Goal: Task Accomplishment & Management: Manage account settings

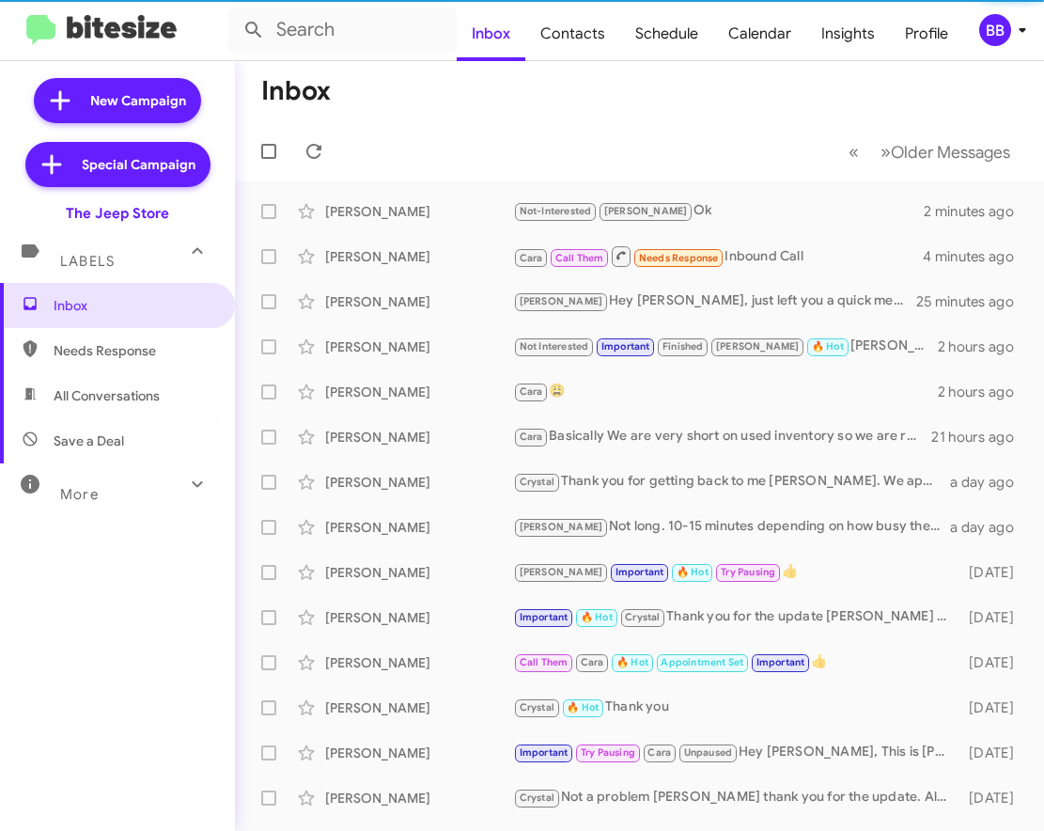
click at [1006, 34] on div "BB" at bounding box center [995, 30] width 32 height 32
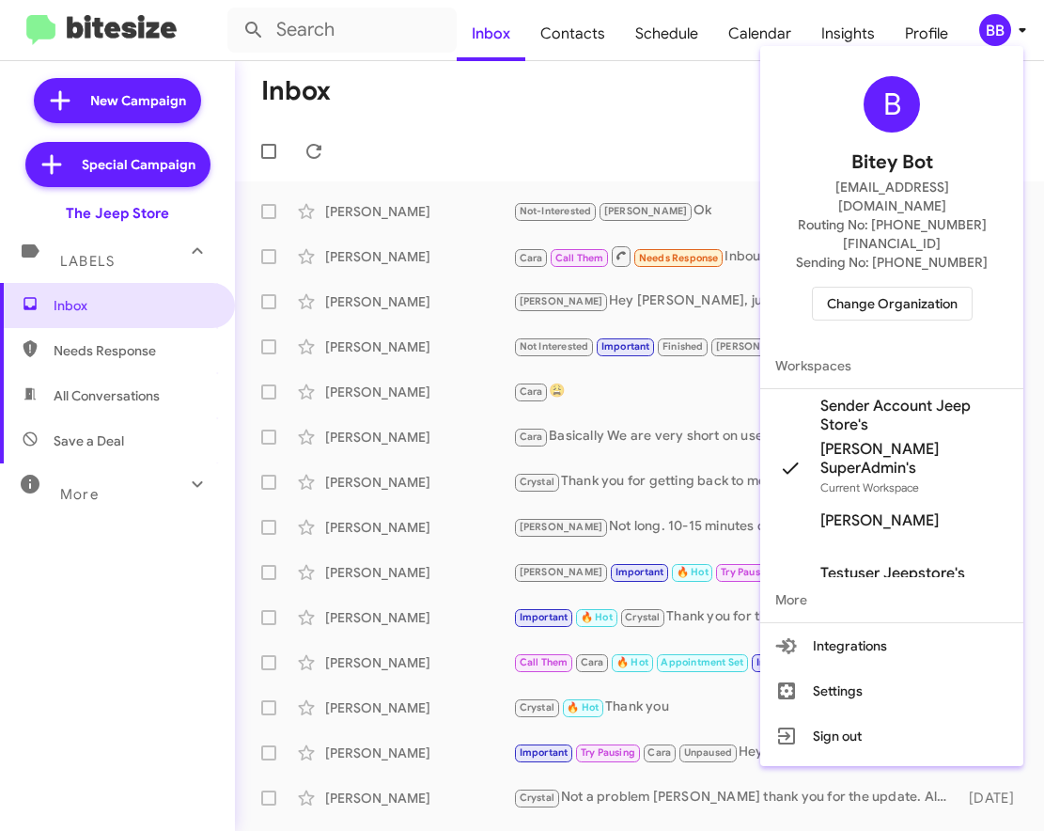
click at [911, 288] on span "Change Organization" at bounding box center [892, 304] width 131 height 32
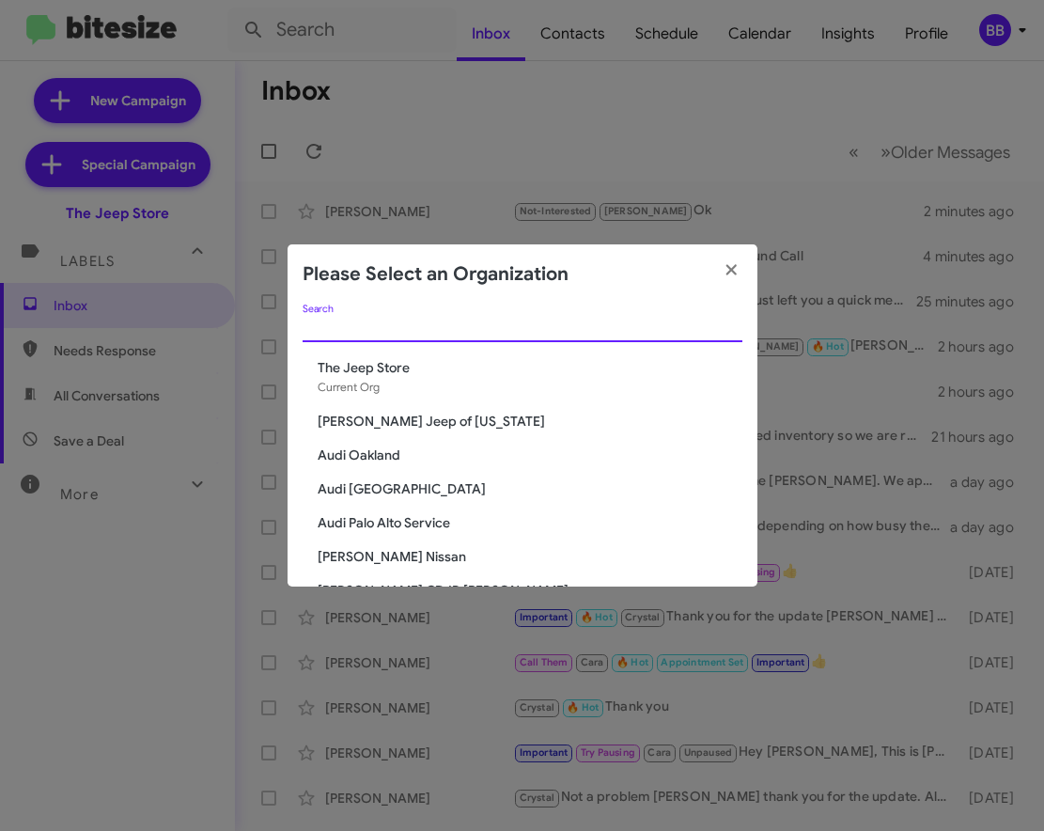
click at [418, 326] on input "Search" at bounding box center [523, 327] width 440 height 15
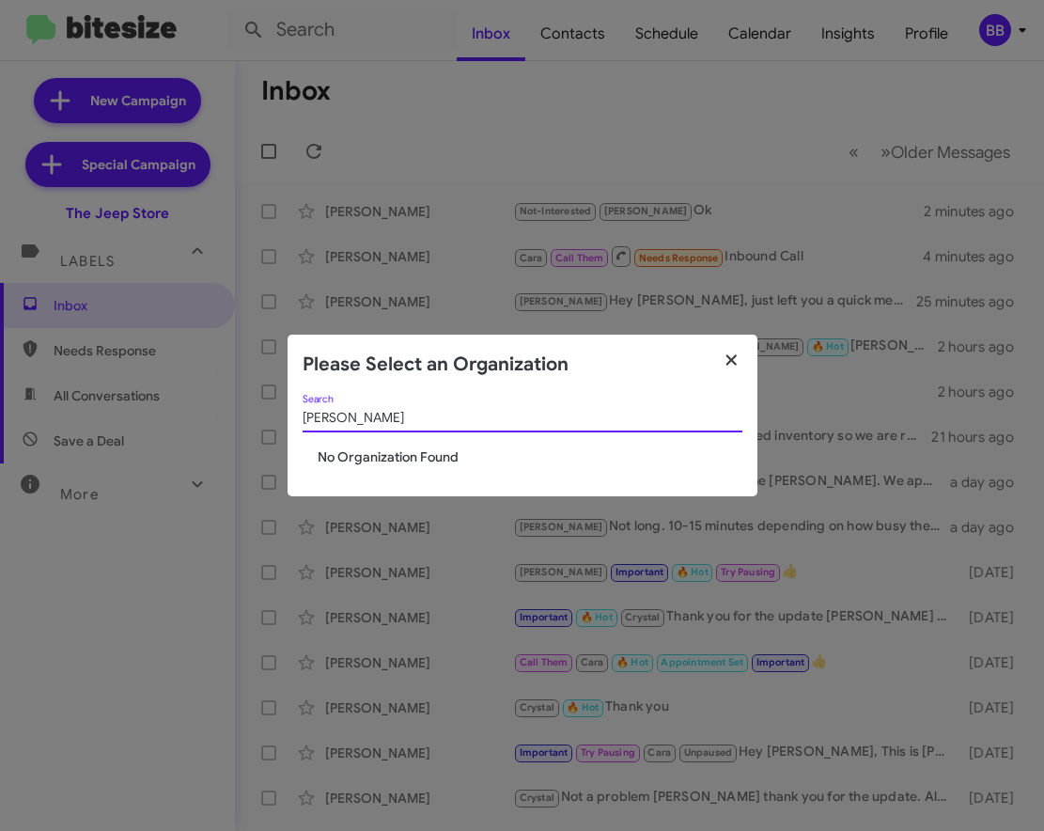
type input "morgan"
click at [724, 355] on icon "button" at bounding box center [732, 359] width 22 height 17
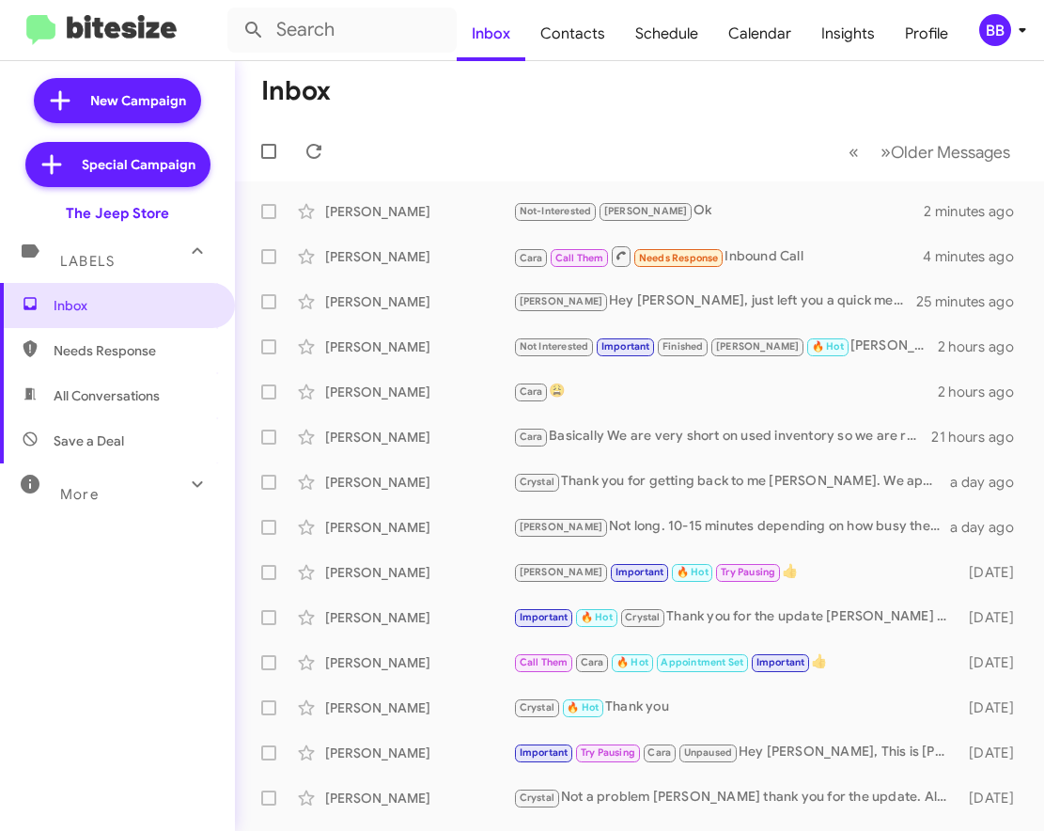
click at [992, 42] on modal-container "Please Select an Organization morgan Search No Organization Found" at bounding box center [522, 415] width 1044 height 831
click at [988, 37] on div "BB" at bounding box center [995, 30] width 32 height 32
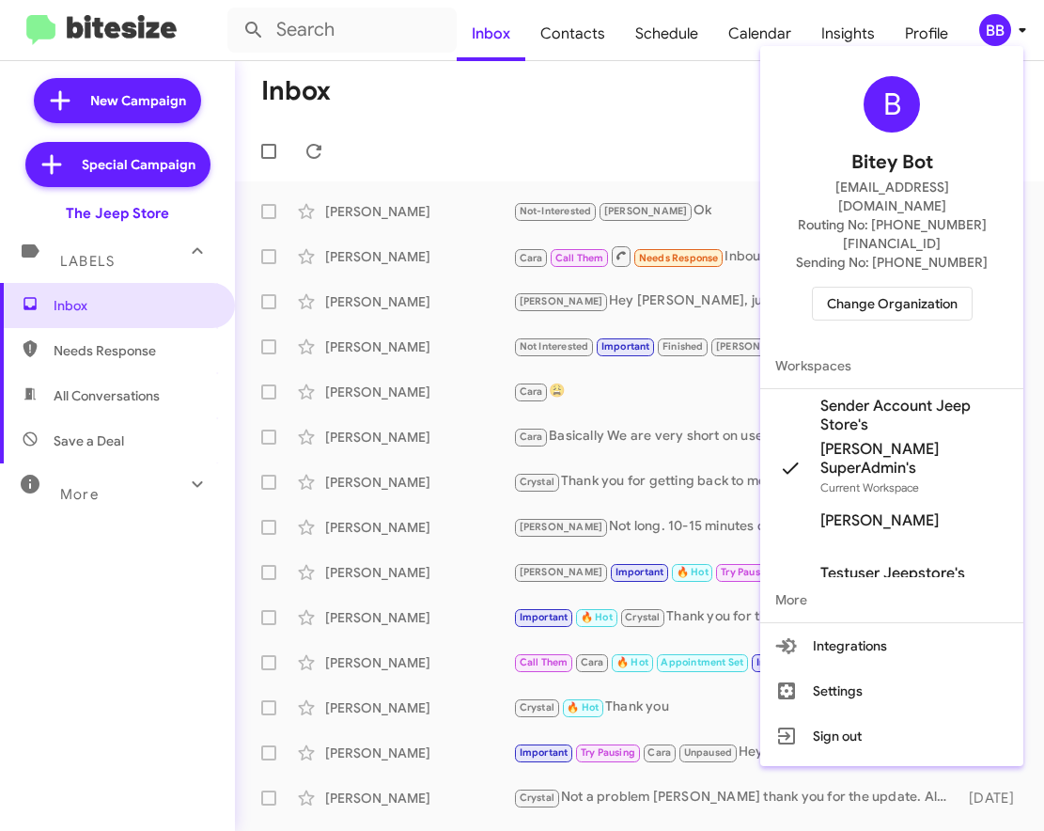
click at [874, 288] on span "Change Organization" at bounding box center [892, 304] width 131 height 32
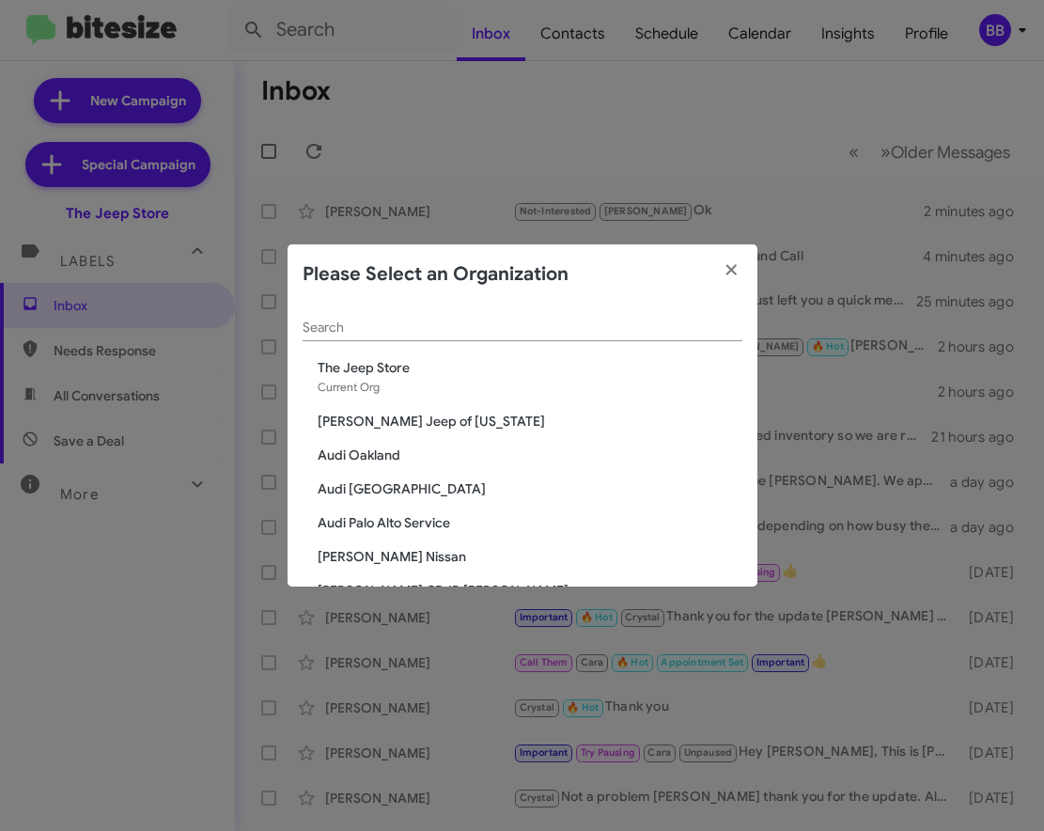
click at [406, 320] on input "Search" at bounding box center [523, 327] width 440 height 15
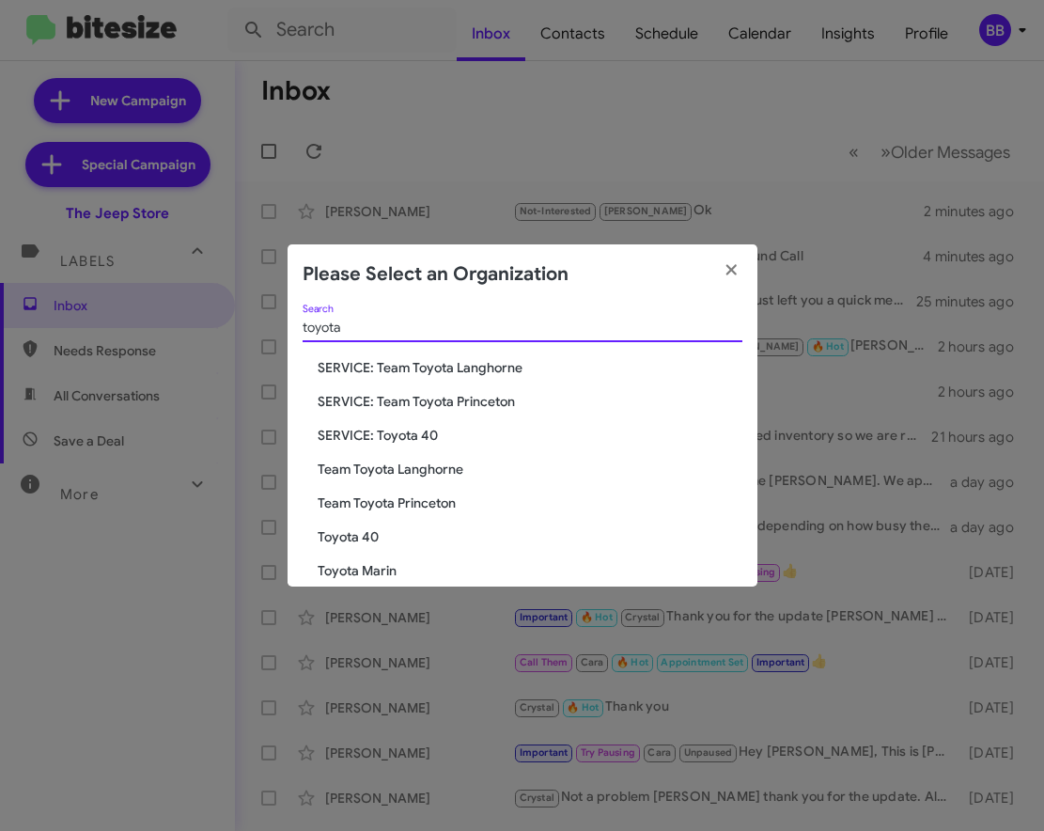
type input "toyota"
click at [365, 535] on span "Toyota 40" at bounding box center [530, 536] width 425 height 19
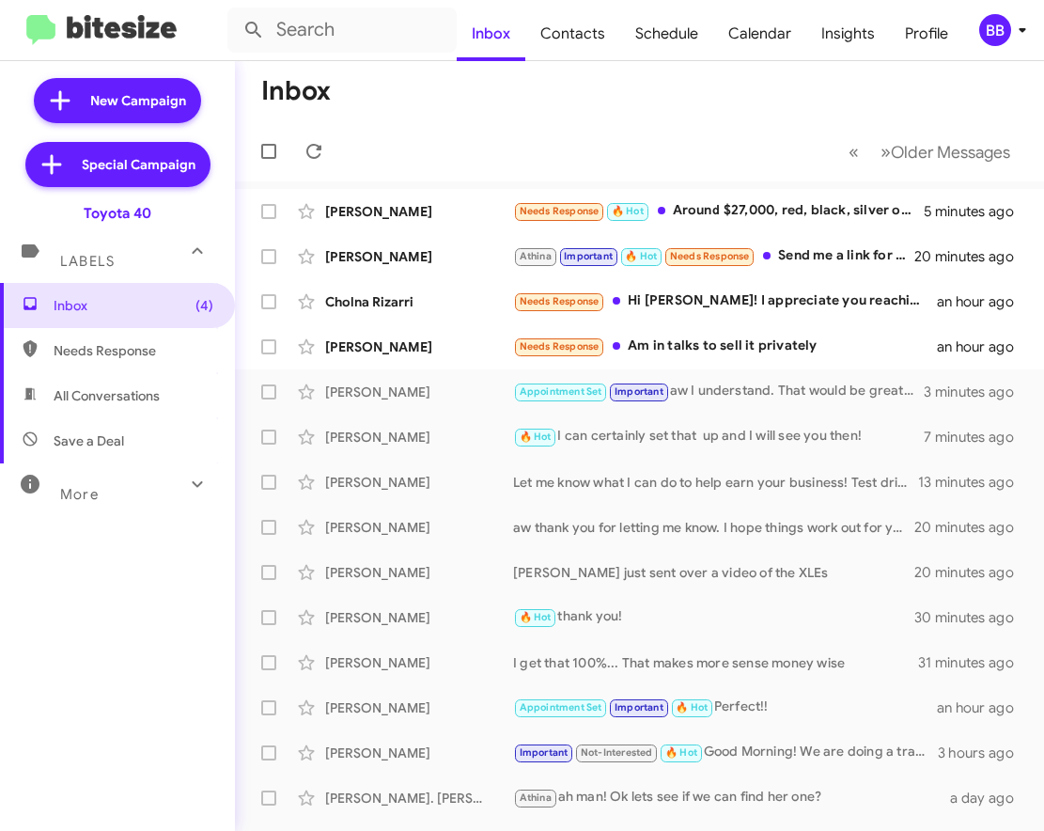
click at [997, 38] on div "BB" at bounding box center [995, 30] width 32 height 32
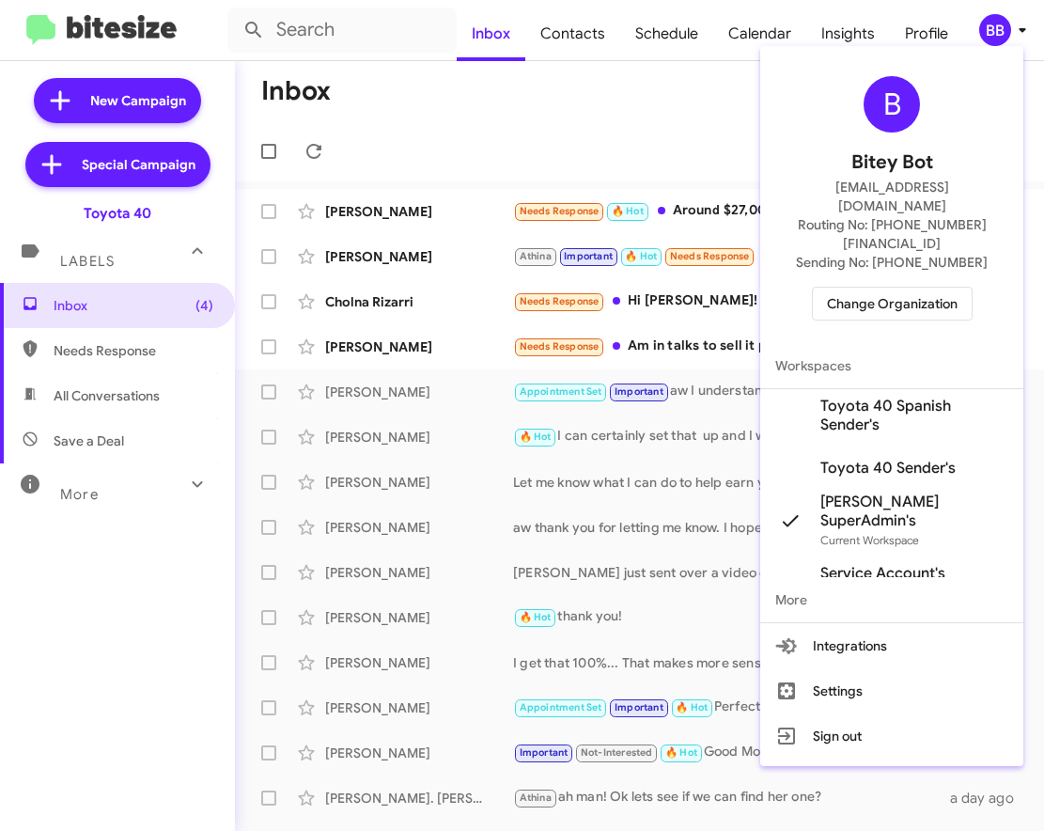
scroll to position [338, 0]
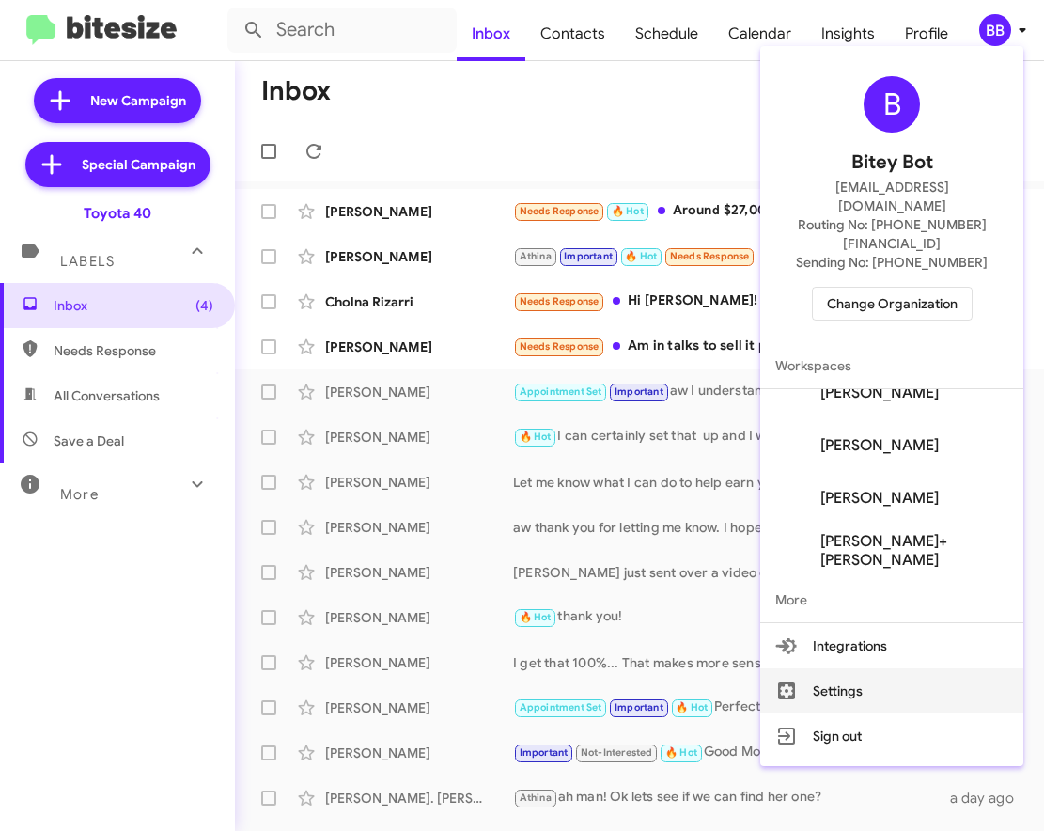
click at [848, 668] on button "Settings" at bounding box center [891, 690] width 263 height 45
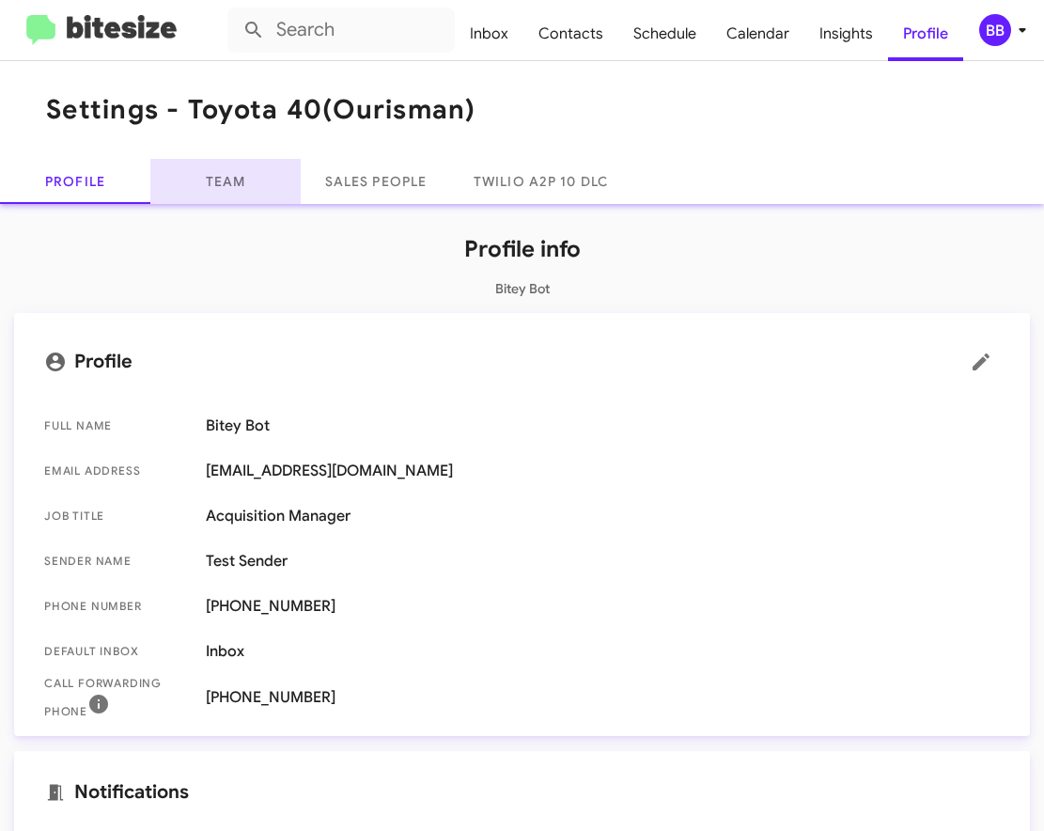
click at [203, 191] on link "Team" at bounding box center [225, 181] width 150 height 45
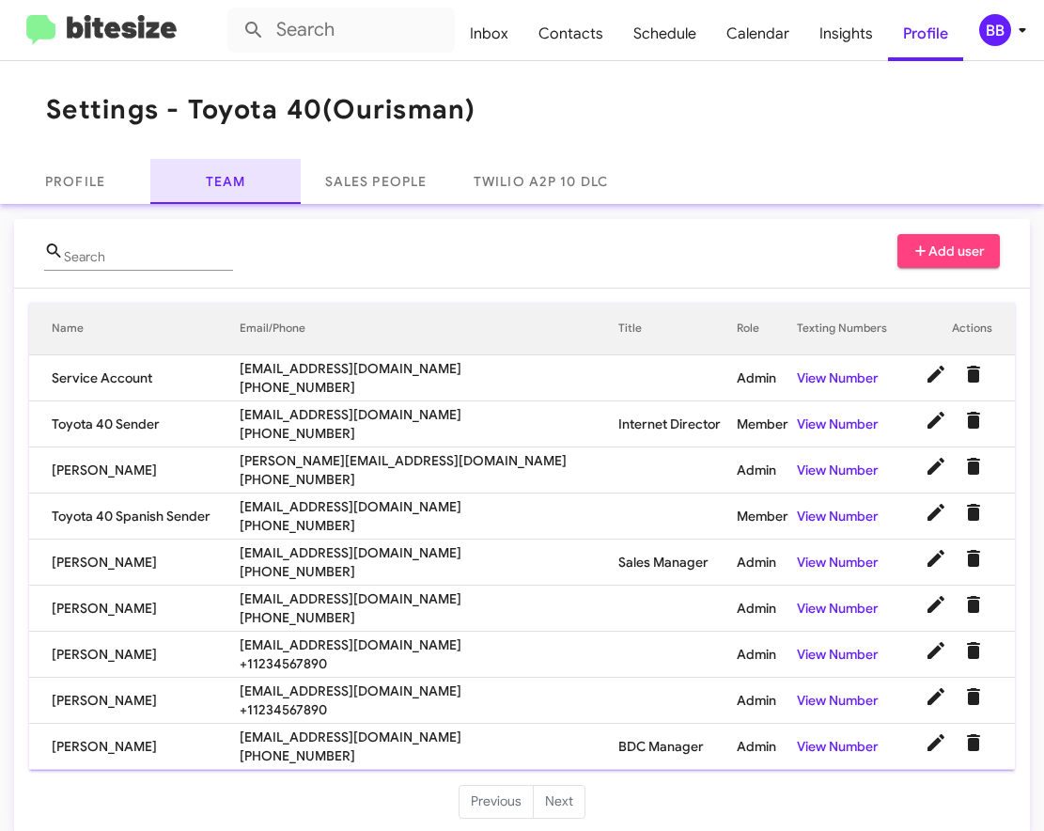
scroll to position [18, 0]
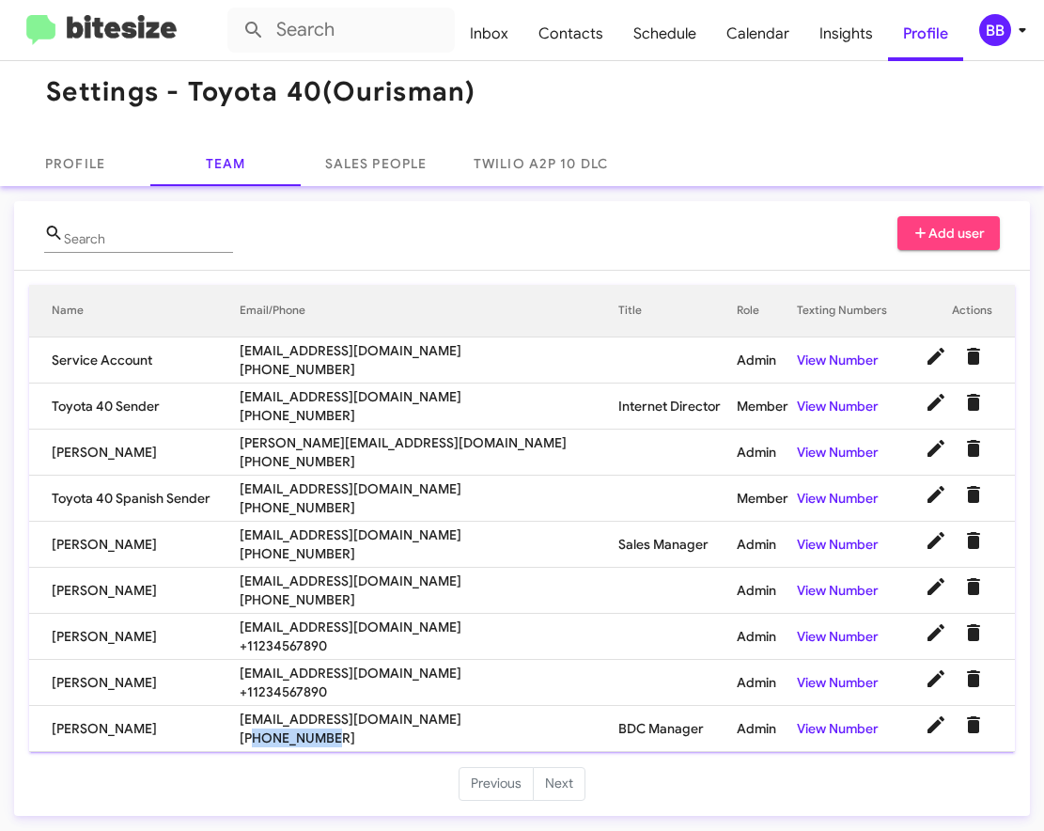
drag, startPoint x: 278, startPoint y: 736, endPoint x: 367, endPoint y: 735, distance: 89.3
click at [367, 735] on span "[PHONE_NUMBER]" at bounding box center [429, 737] width 379 height 19
click at [933, 729] on icon at bounding box center [936, 724] width 17 height 17
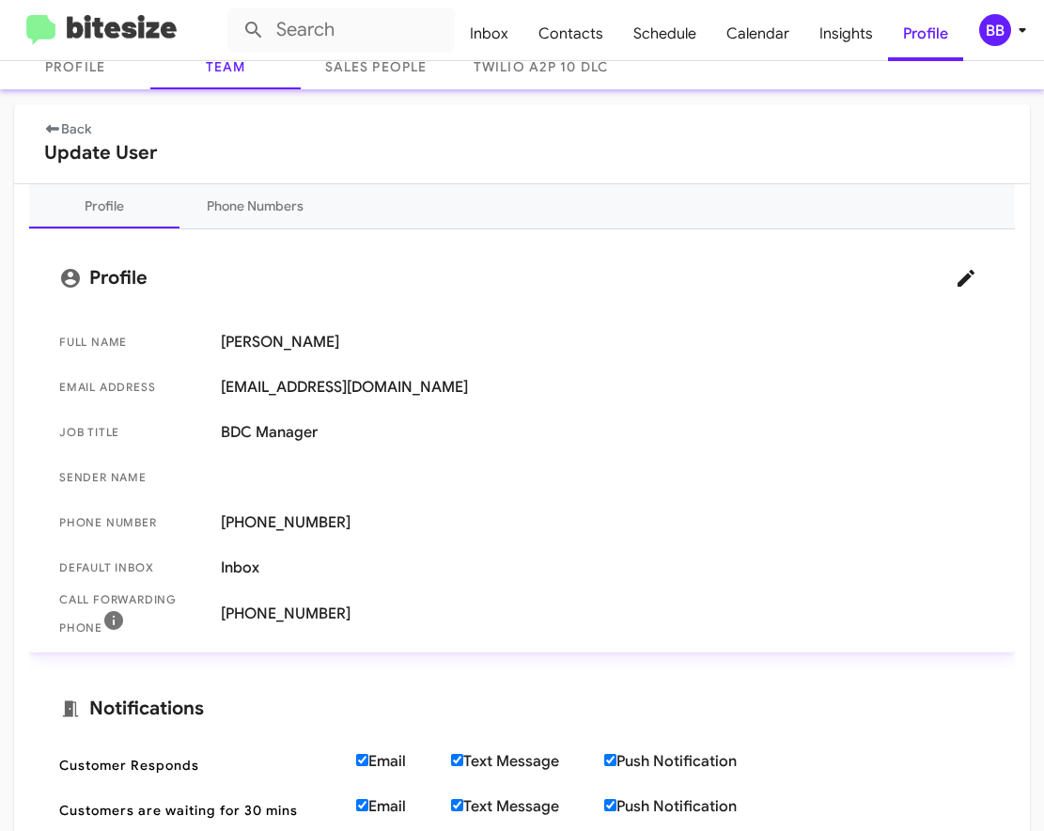
scroll to position [128, 0]
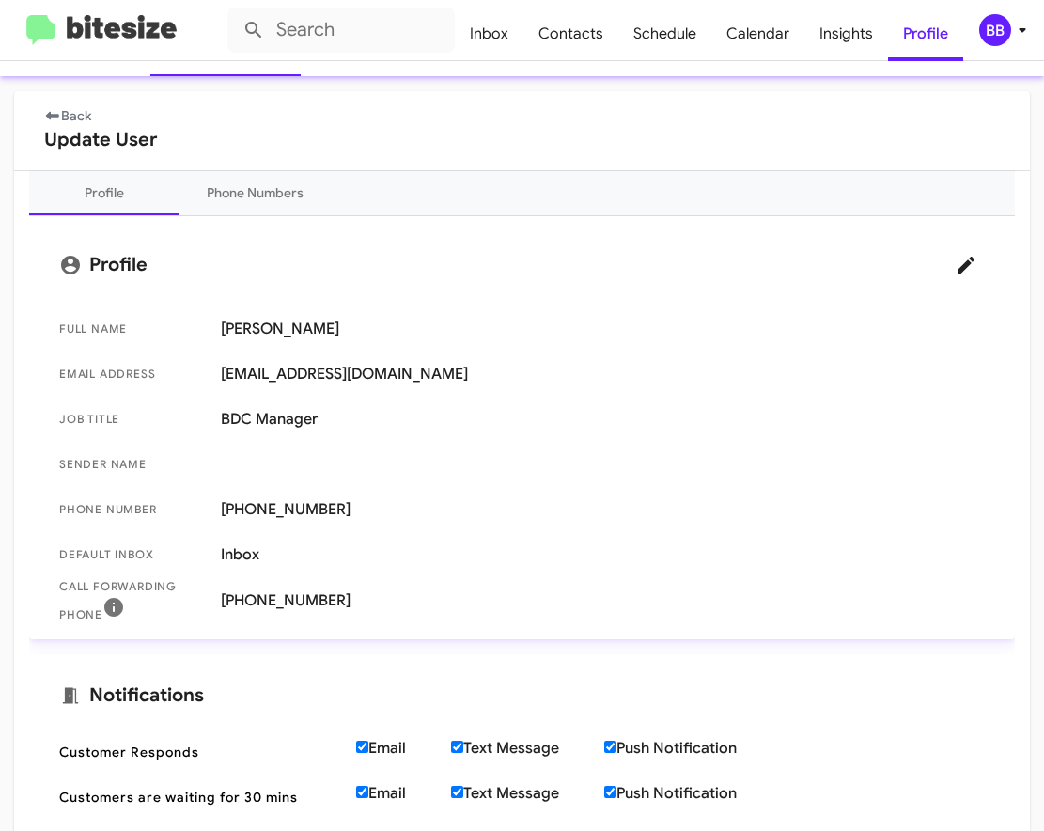
drag, startPoint x: 241, startPoint y: 599, endPoint x: 366, endPoint y: 599, distance: 125.0
click at [365, 599] on span "[PHONE_NUMBER]" at bounding box center [603, 600] width 764 height 19
copy span "[PHONE_NUMBER]"
